Goal: Task Accomplishment & Management: Manage account settings

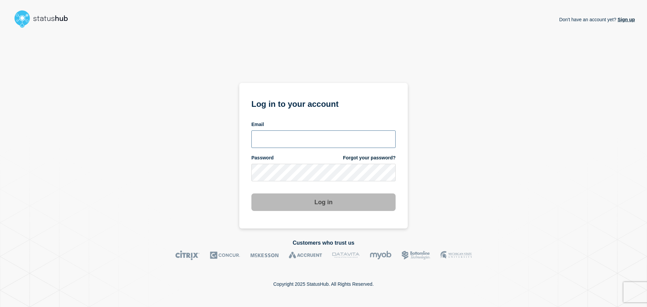
type input "[PERSON_NAME][EMAIL_ADDRESS][PERSON_NAME][DOMAIN_NAME]"
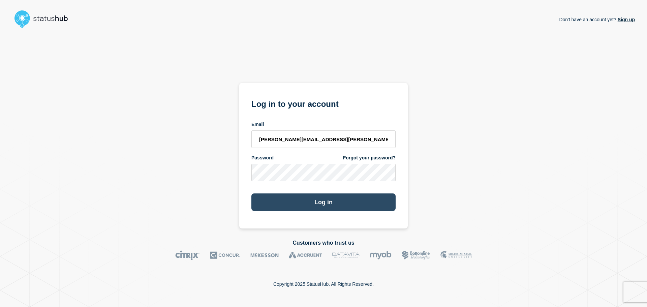
click at [329, 205] on button "Log in" at bounding box center [323, 202] width 144 height 18
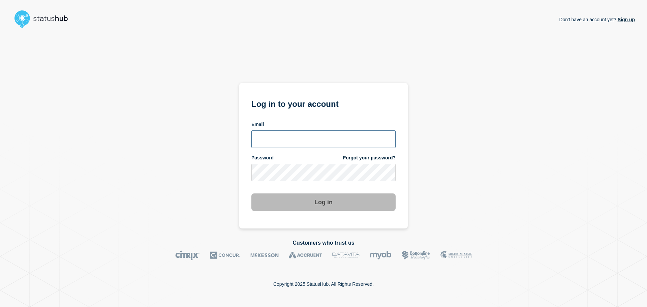
type input "[PERSON_NAME][EMAIL_ADDRESS][PERSON_NAME][DOMAIN_NAME]"
click at [323, 204] on button "Log in" at bounding box center [323, 202] width 144 height 18
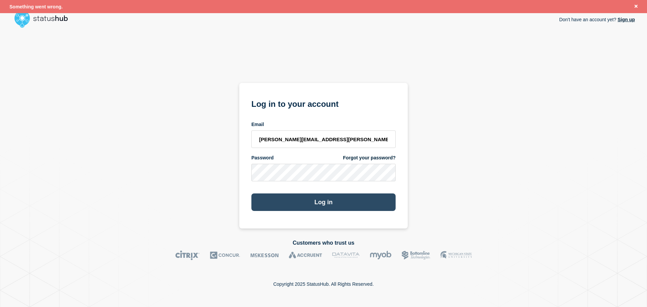
click at [322, 206] on button "Log in" at bounding box center [323, 202] width 144 height 18
